Goal: Check status: Check status

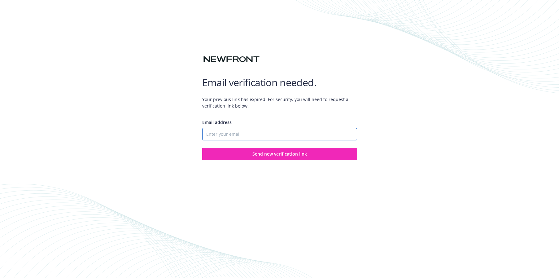
click at [268, 132] on input "Email address" at bounding box center [279, 134] width 155 height 12
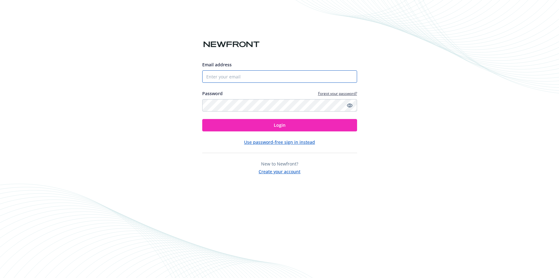
click at [242, 74] on input "Email address" at bounding box center [279, 76] width 155 height 12
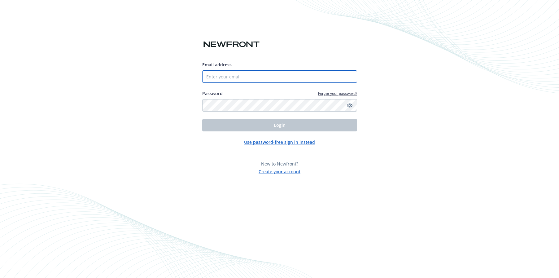
click at [235, 75] on input "Email address" at bounding box center [279, 76] width 155 height 12
type input "[EMAIL_ADDRESS][PERSON_NAME][DOMAIN_NAME]"
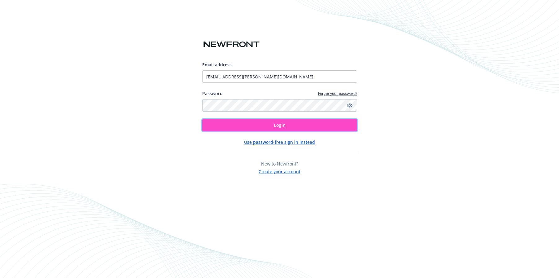
click at [265, 122] on button "Login" at bounding box center [279, 125] width 155 height 12
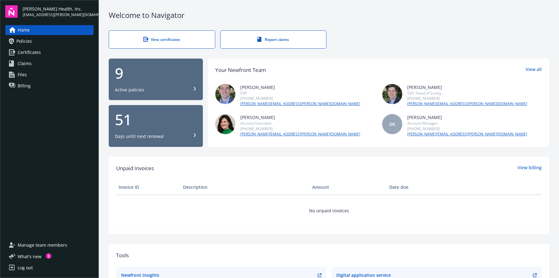
click at [34, 66] on link "Claims" at bounding box center [49, 64] width 88 height 10
